Goal: Check status: Check status

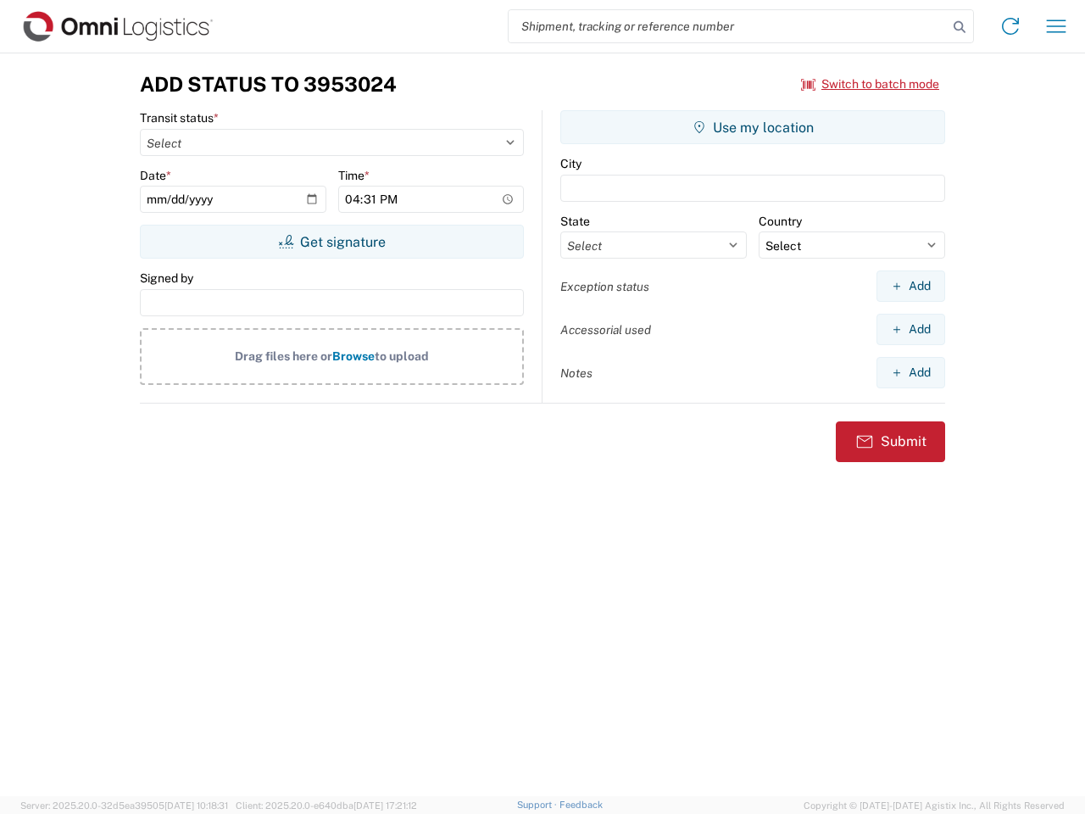
click at [728, 26] on input "search" at bounding box center [728, 26] width 439 height 32
click at [960, 27] on icon at bounding box center [960, 27] width 24 height 24
click at [1011, 26] on icon at bounding box center [1010, 26] width 27 height 27
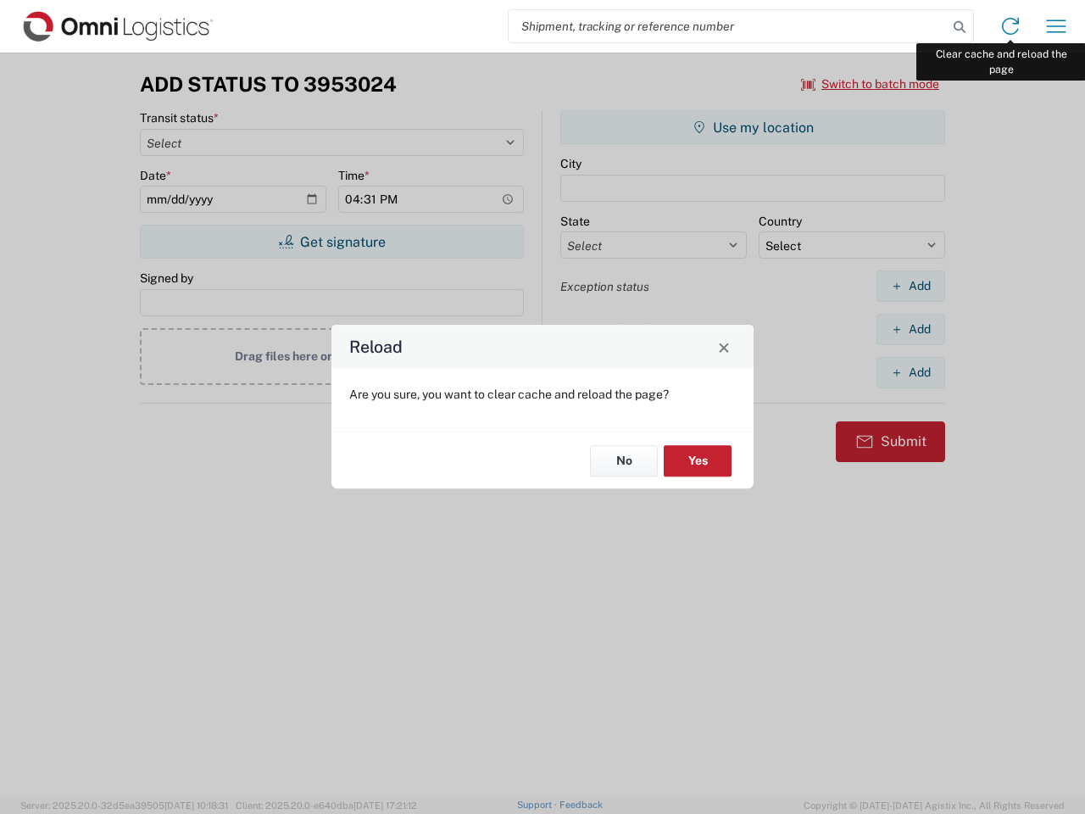
click at [1057, 26] on div "Reload Are you sure, you want to clear cache and reload the page? No Yes" at bounding box center [542, 407] width 1085 height 814
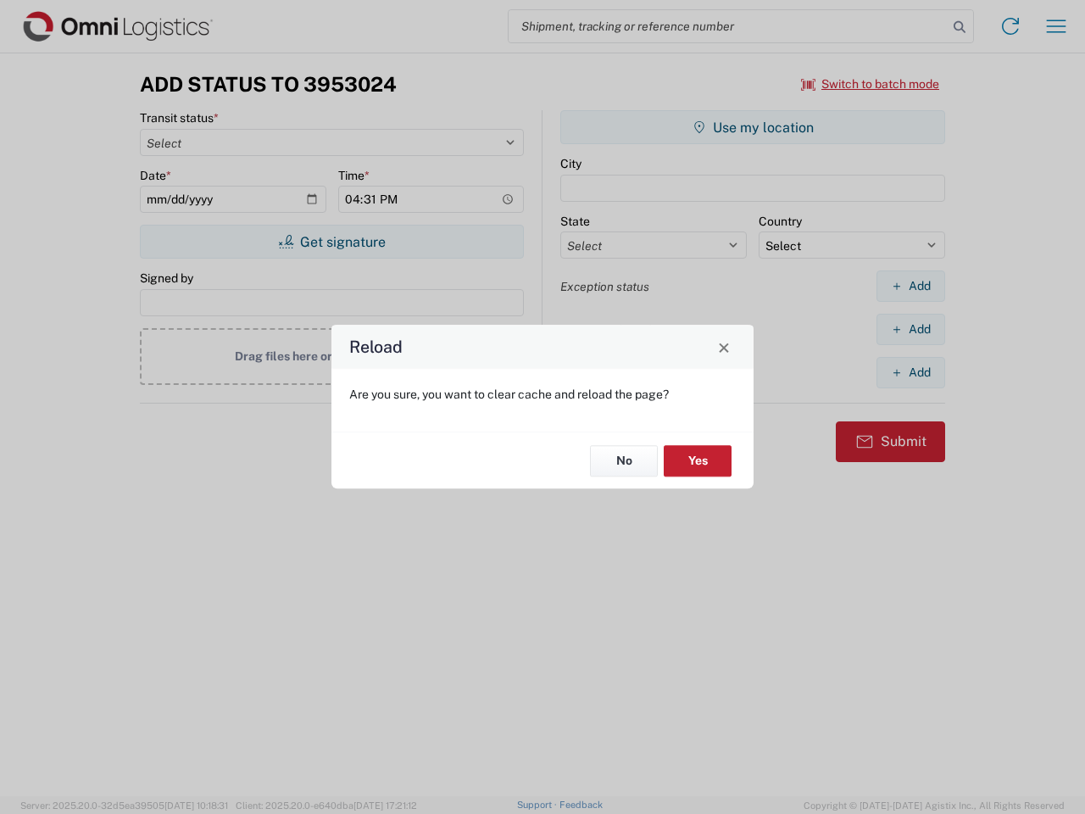
click at [871, 84] on div "Reload Are you sure, you want to clear cache and reload the page? No Yes" at bounding box center [542, 407] width 1085 height 814
click at [332, 242] on div "Reload Are you sure, you want to clear cache and reload the page? No Yes" at bounding box center [542, 407] width 1085 height 814
click at [753, 127] on div "Reload Are you sure, you want to clear cache and reload the page? No Yes" at bounding box center [542, 407] width 1085 height 814
click at [911, 286] on div "Reload Are you sure, you want to clear cache and reload the page? No Yes" at bounding box center [542, 407] width 1085 height 814
click at [911, 329] on div "Reload Are you sure, you want to clear cache and reload the page? No Yes" at bounding box center [542, 407] width 1085 height 814
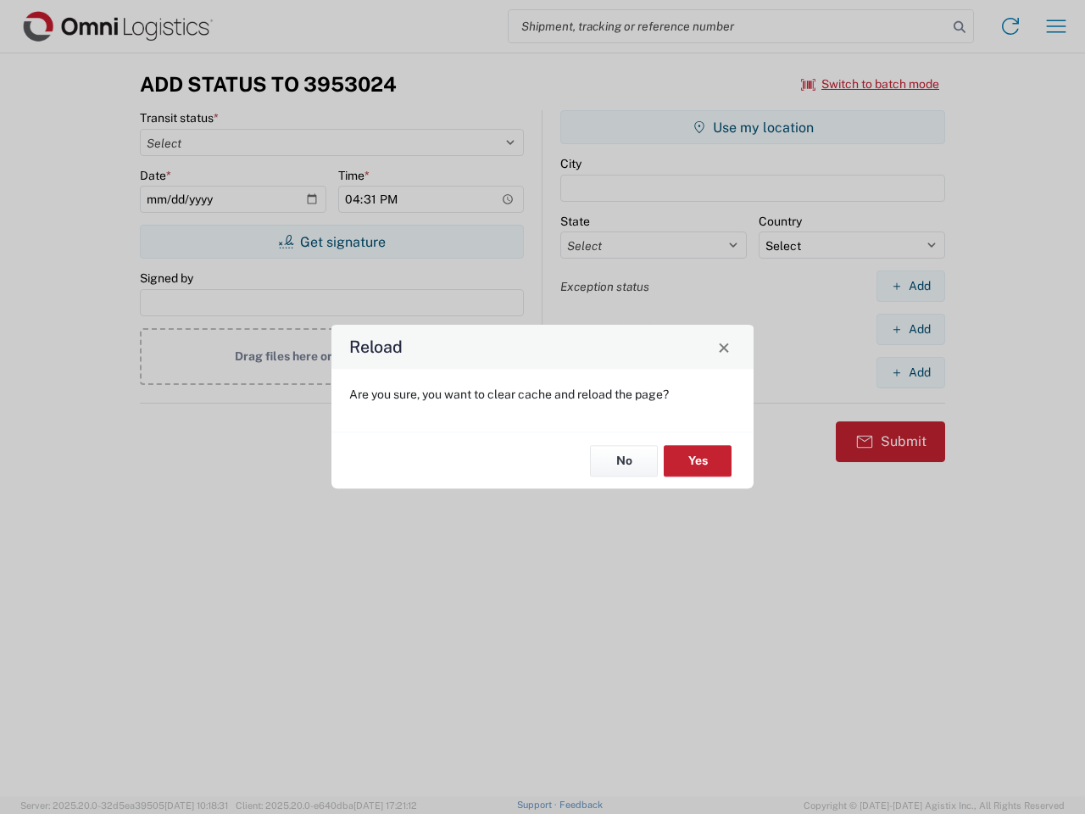
click at [911, 372] on div "Reload Are you sure, you want to clear cache and reload the page? No Yes" at bounding box center [542, 407] width 1085 height 814
